Goal: Check status: Check status

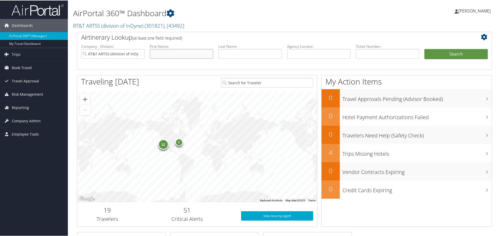
click at [179, 57] on input "text" at bounding box center [181, 54] width 63 height 10
type input "[PERSON_NAME]"
click at [455, 53] on button "Search" at bounding box center [455, 54] width 63 height 10
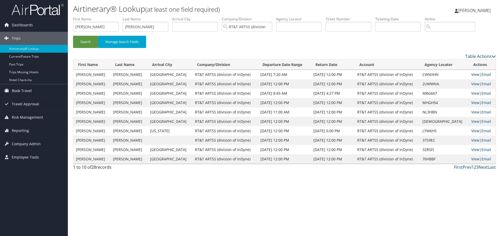
click at [472, 75] on link "View" at bounding box center [475, 74] width 8 height 5
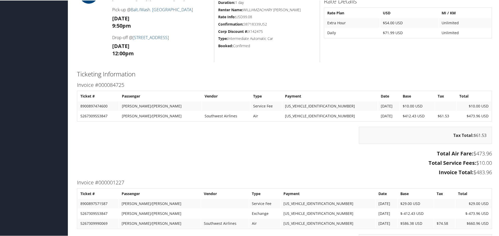
scroll to position [598, 0]
